Goal: Transaction & Acquisition: Subscribe to service/newsletter

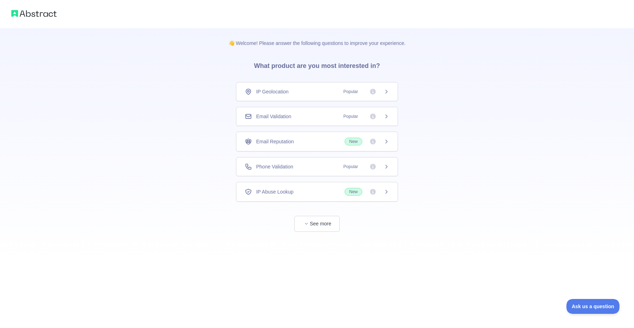
click at [318, 153] on div "IP Geolocation Popular Email Validation Popular Email Reputation New Phone Vali…" at bounding box center [317, 142] width 162 height 120
click at [318, 149] on div "Email Reputation New" at bounding box center [317, 142] width 162 height 20
click at [329, 226] on button "See more" at bounding box center [316, 224] width 45 height 16
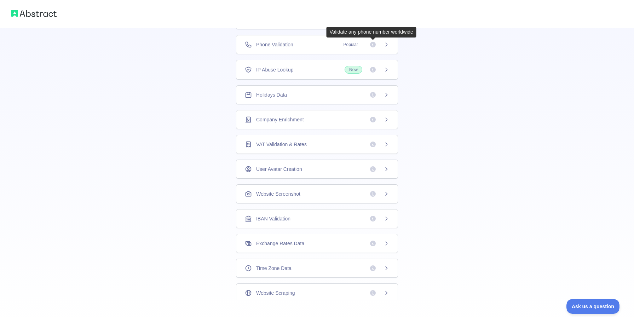
click at [371, 46] on icon at bounding box center [373, 45] width 6 height 6
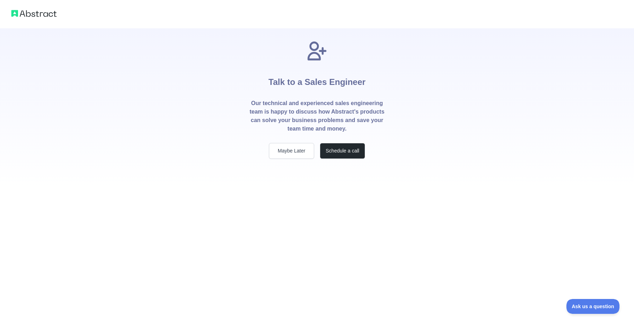
click at [299, 141] on div "Talk to a Sales Engineer Our technical and experienced sales engineering team i…" at bounding box center [317, 99] width 158 height 119
click at [300, 147] on button "Maybe Later" at bounding box center [291, 151] width 45 height 16
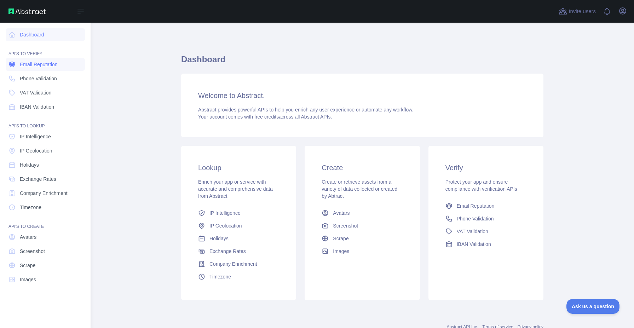
click at [27, 63] on span "Email Reputation" at bounding box center [39, 64] width 38 height 7
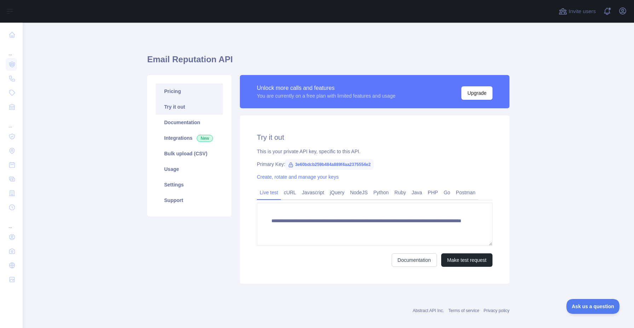
click at [195, 98] on link "Pricing" at bounding box center [189, 91] width 67 height 16
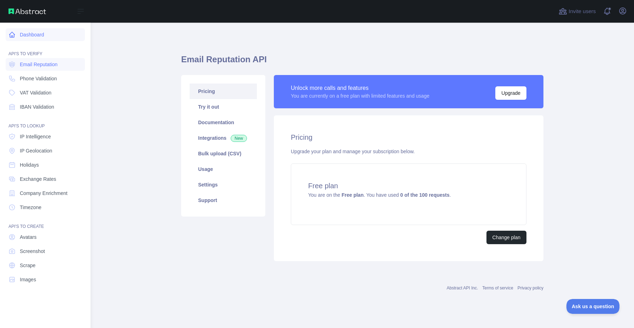
click at [29, 31] on link "Dashboard" at bounding box center [45, 34] width 79 height 13
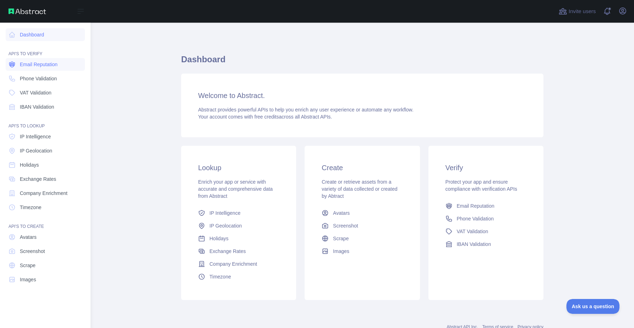
click at [50, 58] on link "Email Reputation" at bounding box center [45, 64] width 79 height 13
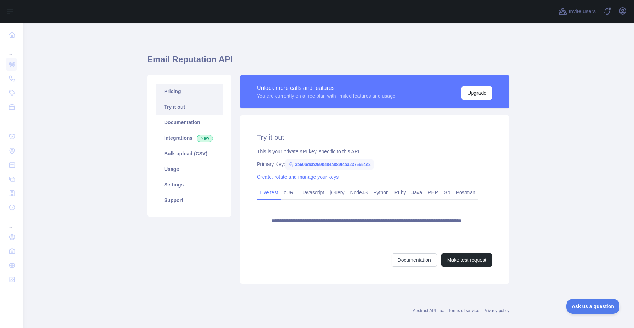
click at [208, 91] on link "Pricing" at bounding box center [189, 91] width 67 height 16
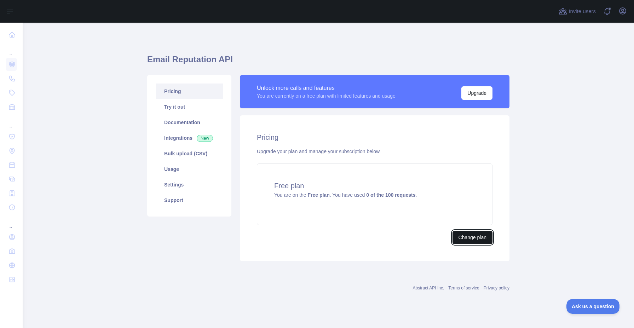
click at [467, 237] on button "Change plan" at bounding box center [472, 237] width 40 height 13
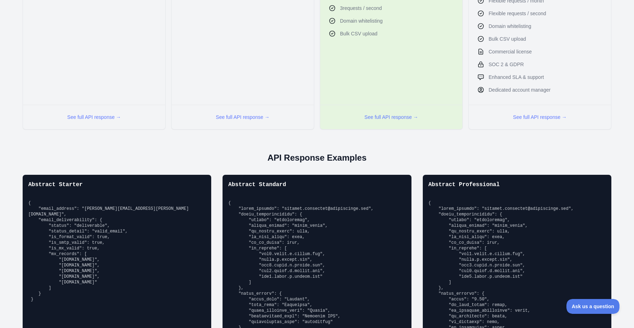
scroll to position [247, 0]
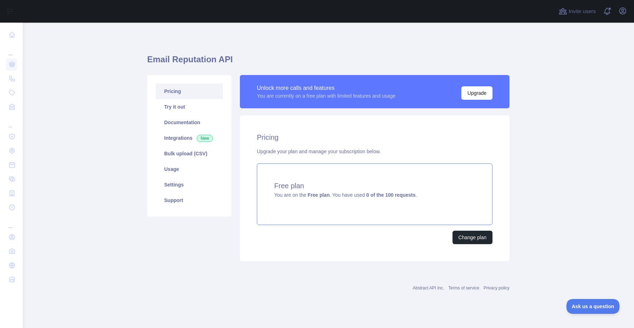
click at [307, 198] on div "Free plan You are on the Free plan . You have used 0 of the 100 requests ." at bounding box center [375, 194] width 236 height 62
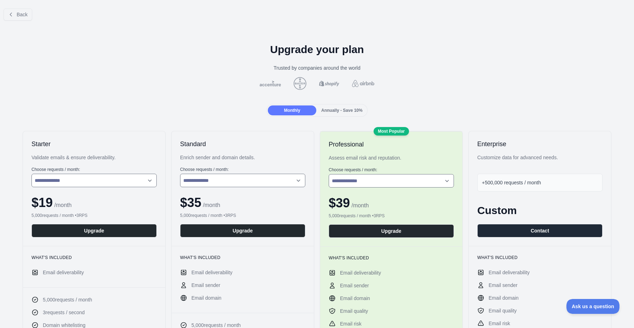
click at [342, 107] on div "Annually - Save 10%" at bounding box center [342, 110] width 48 height 10
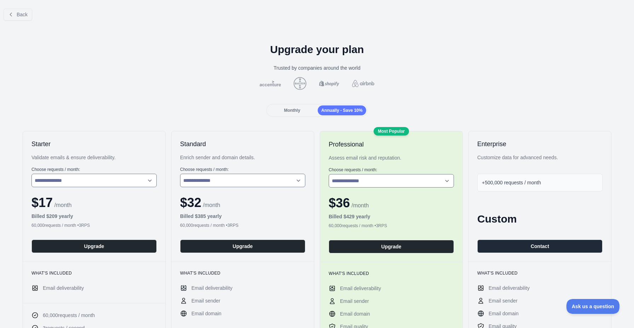
click at [299, 108] on span "Monthly" at bounding box center [292, 110] width 16 height 5
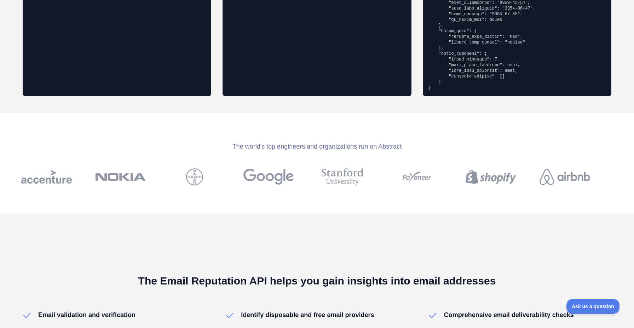
scroll to position [962, 0]
